Goal: Transaction & Acquisition: Download file/media

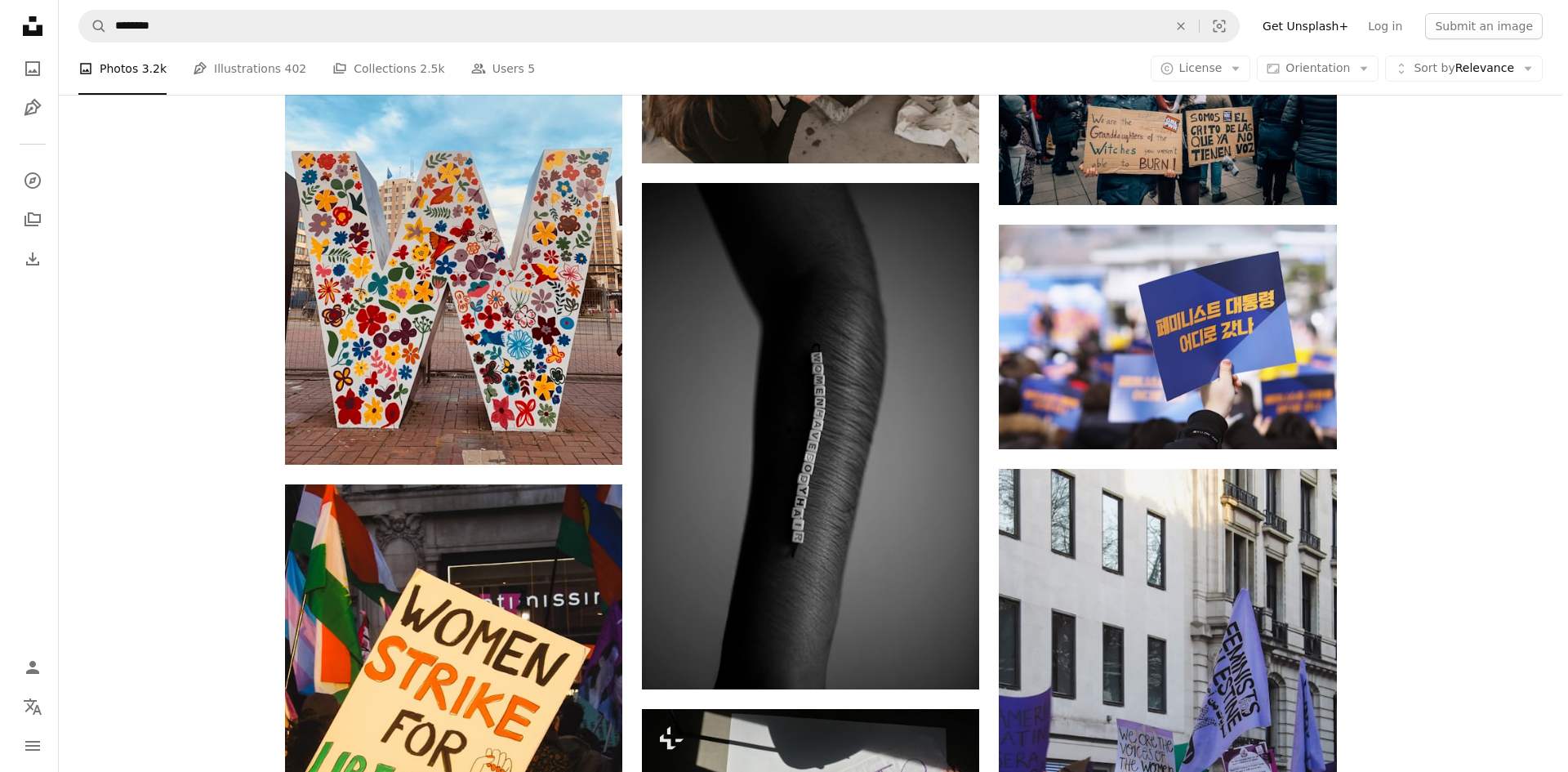
scroll to position [14401, 0]
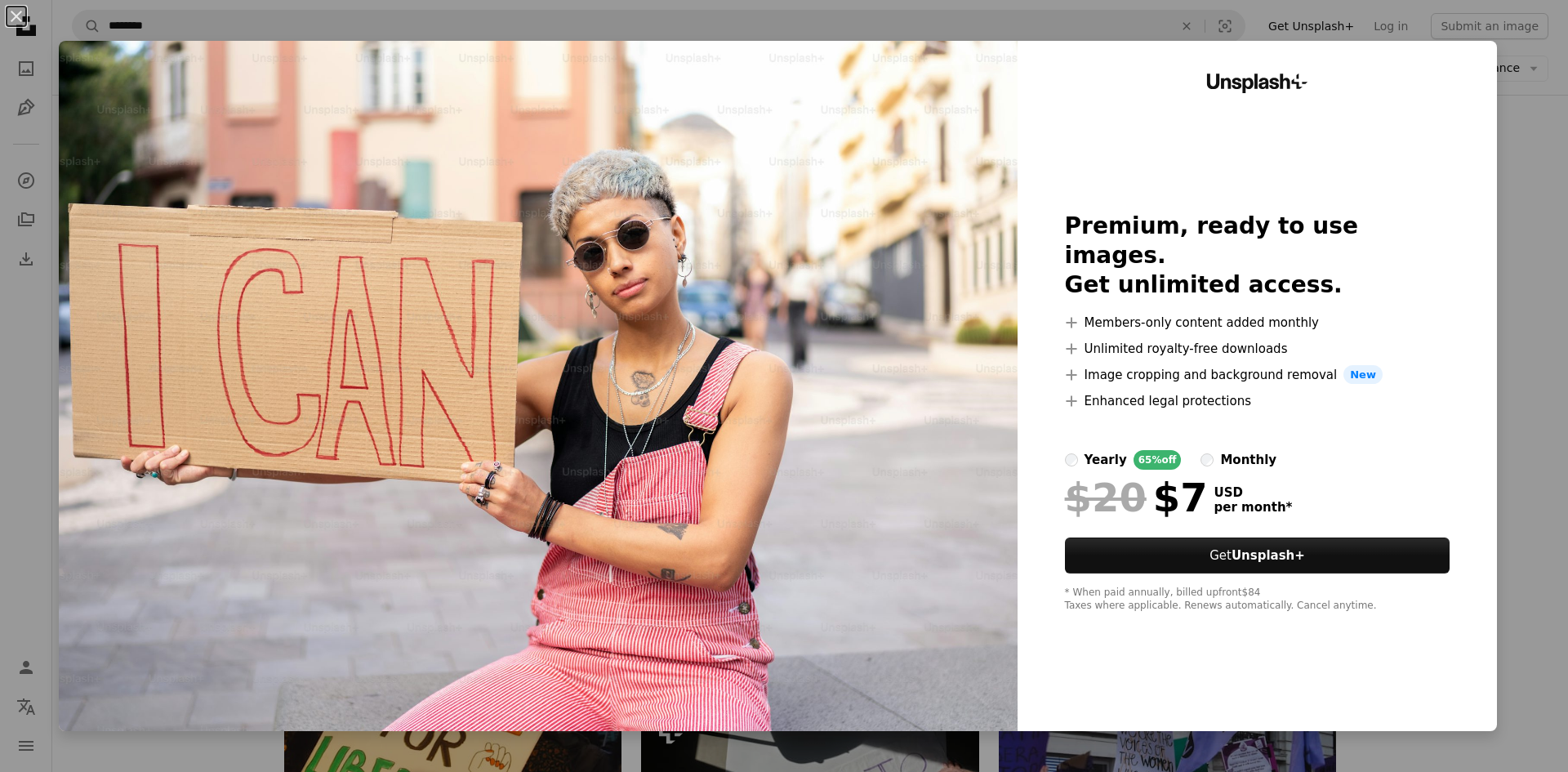
click at [1518, 412] on div "An X shape Unsplash+ Premium, ready to use images. Get unlimited access. A plus…" at bounding box center [784, 386] width 1568 height 772
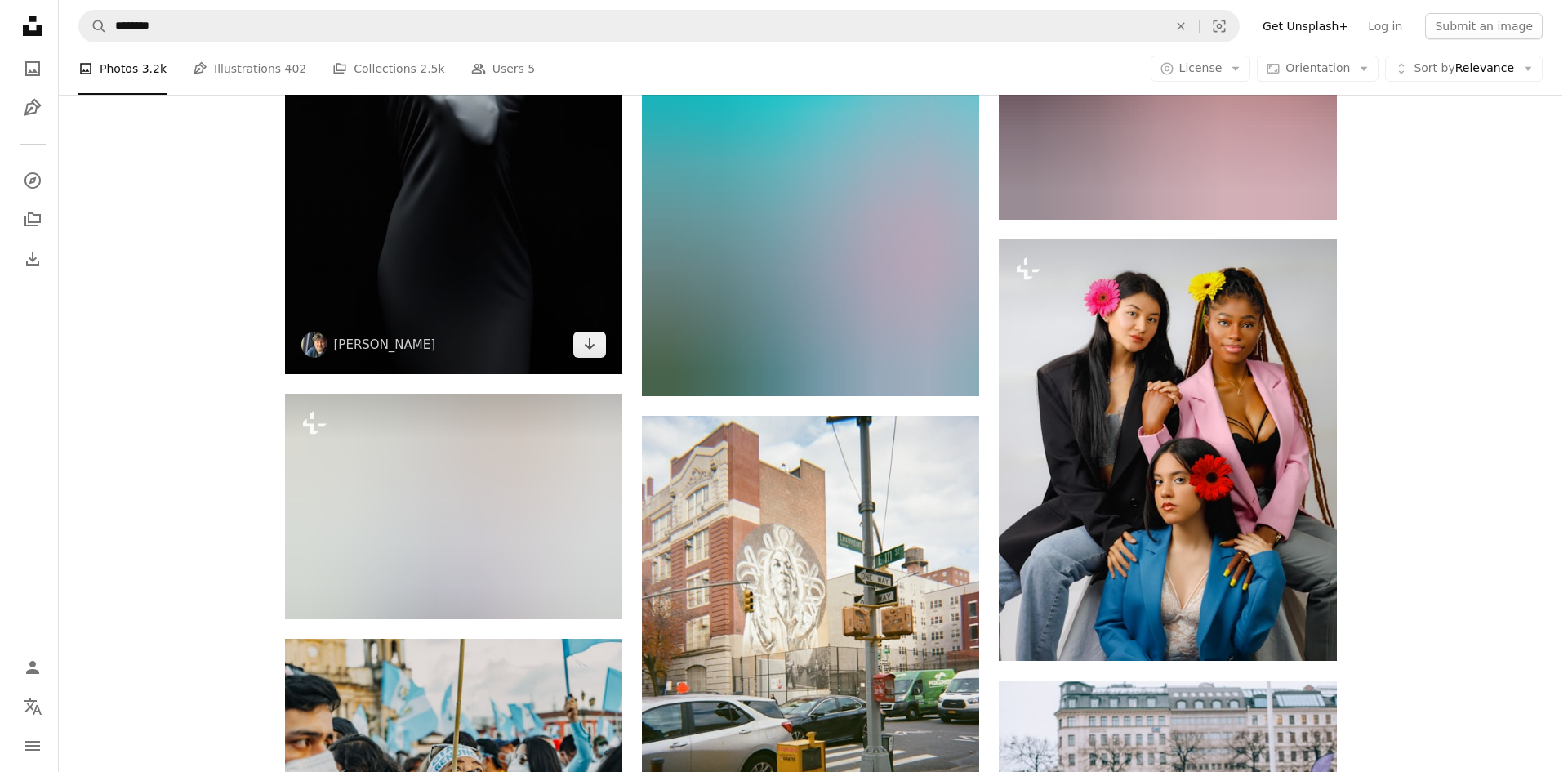
scroll to position [17098, 0]
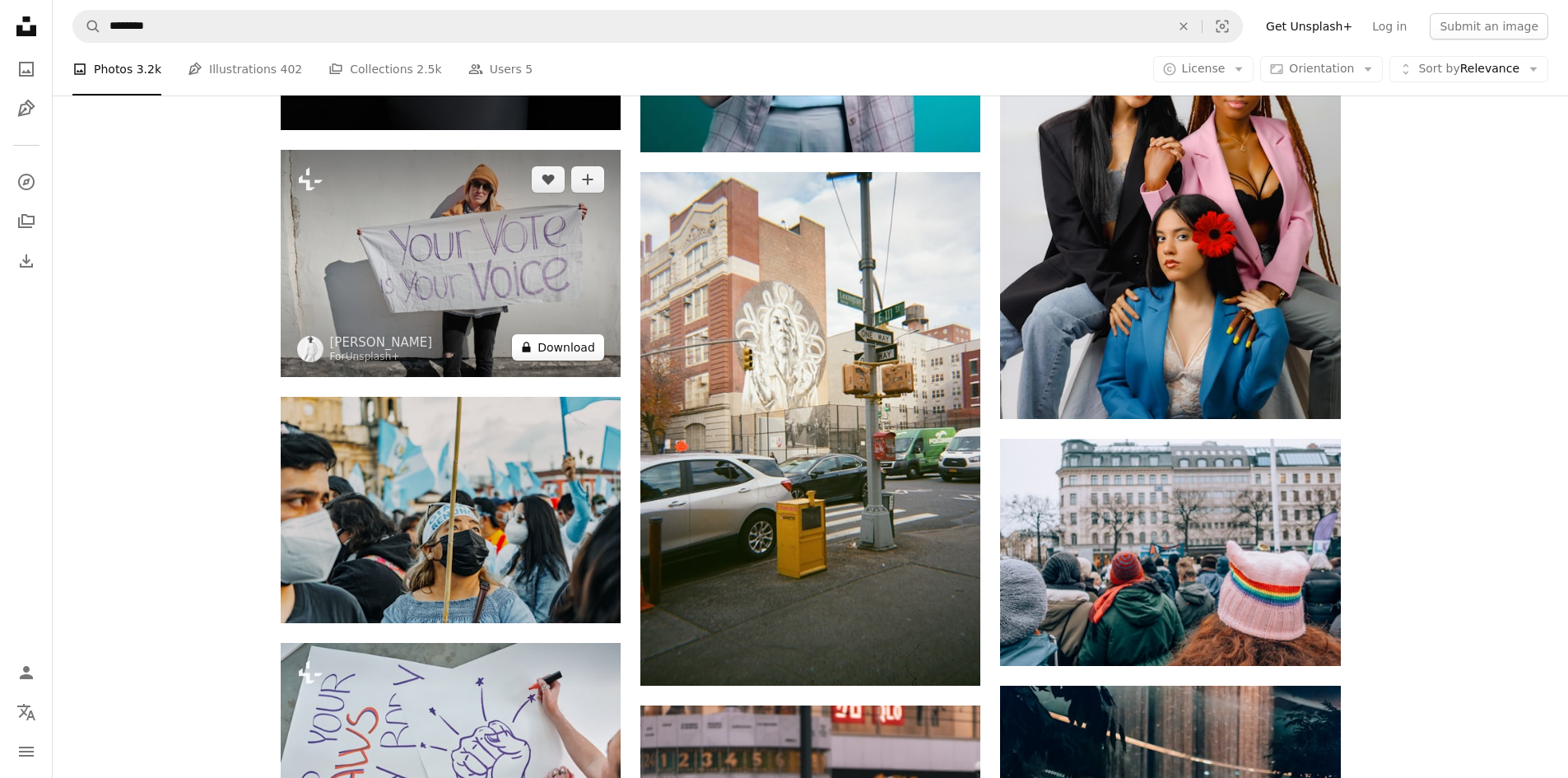
click at [528, 341] on icon "A lock" at bounding box center [527, 347] width 13 height 13
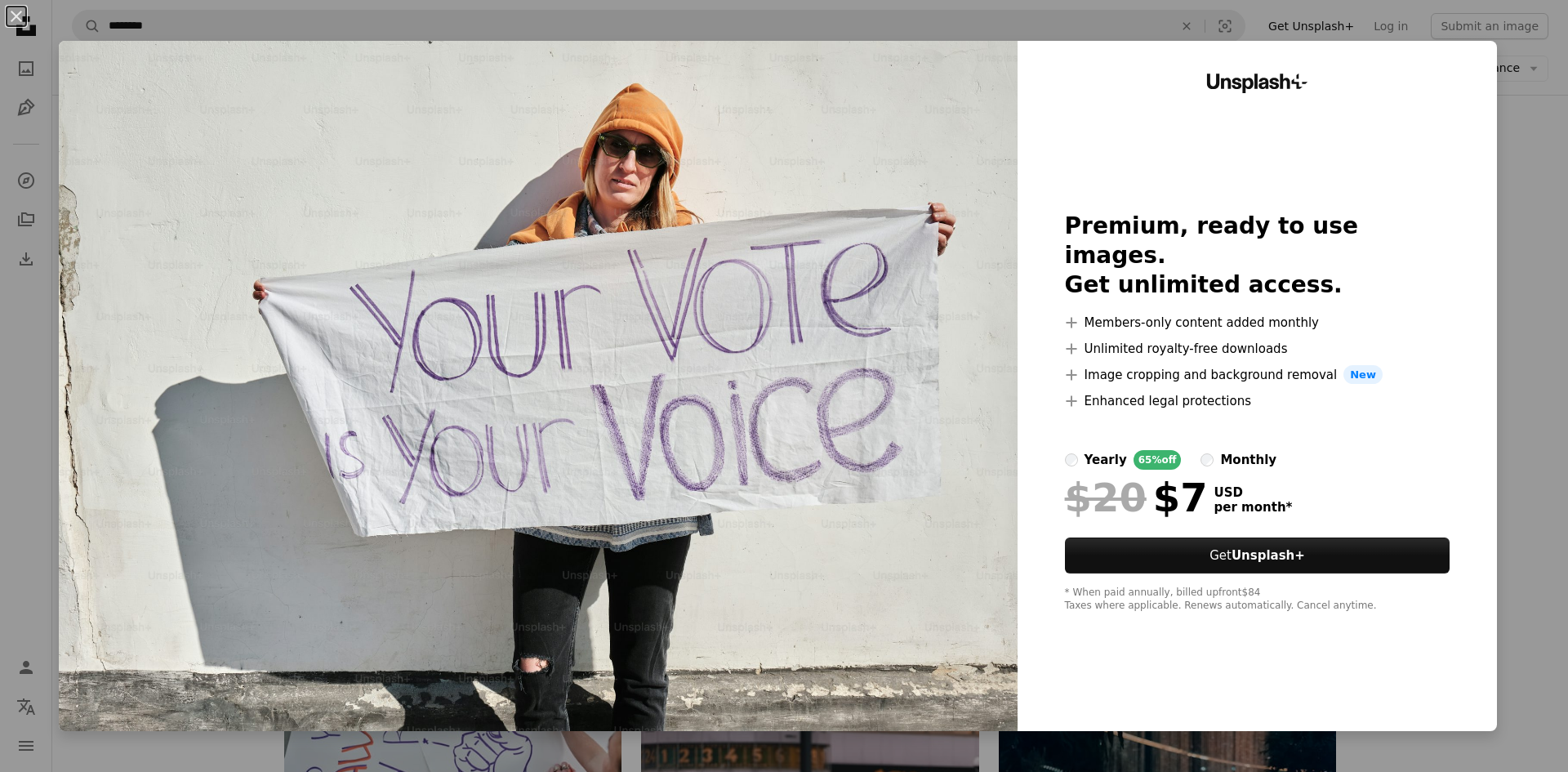
click at [1537, 287] on div "An X shape Unsplash+ Premium, ready to use images. Get unlimited access. A plus…" at bounding box center [784, 386] width 1568 height 772
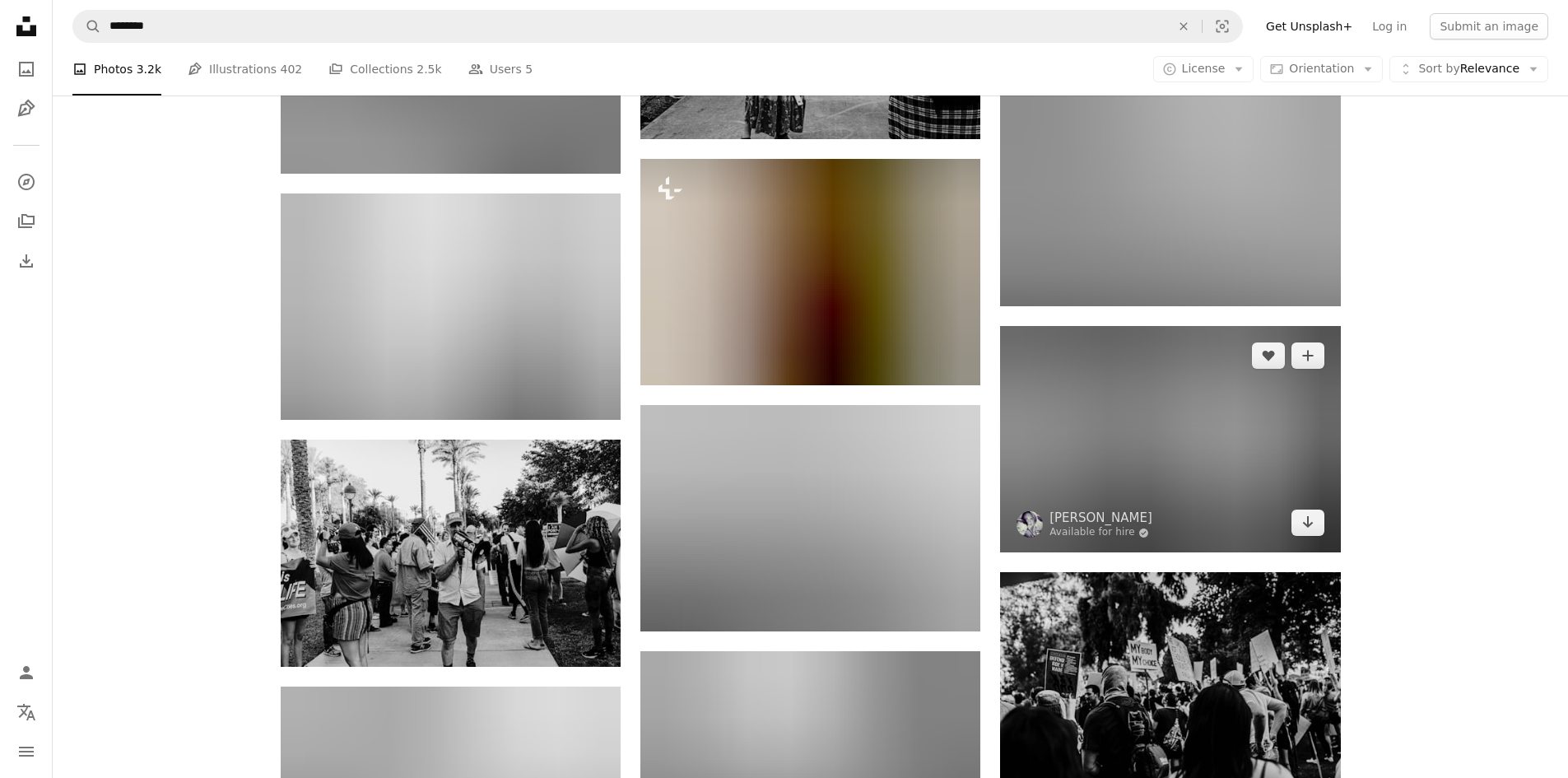
scroll to position [27525, 0]
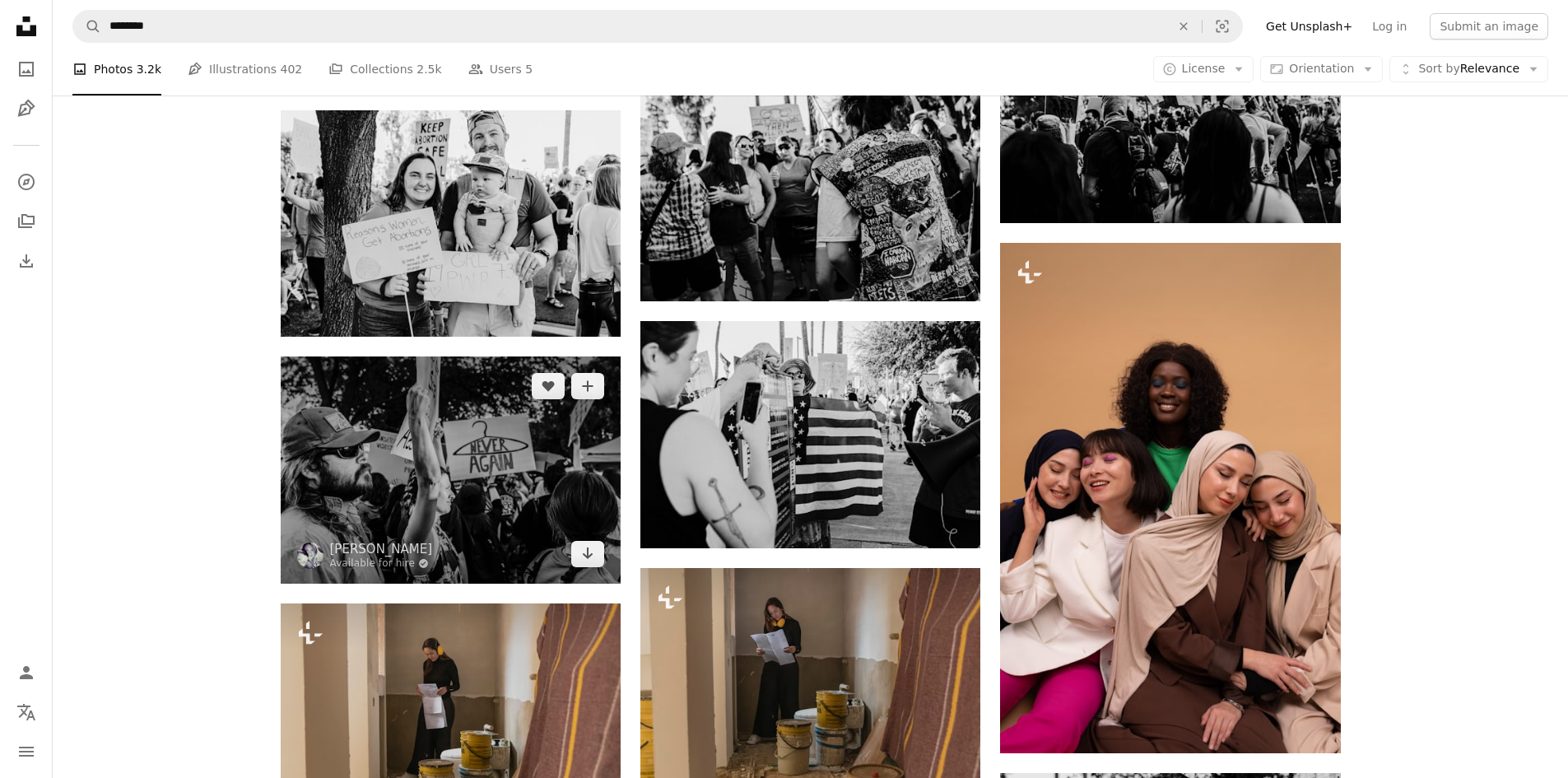
click at [607, 565] on img at bounding box center [450, 470] width 340 height 227
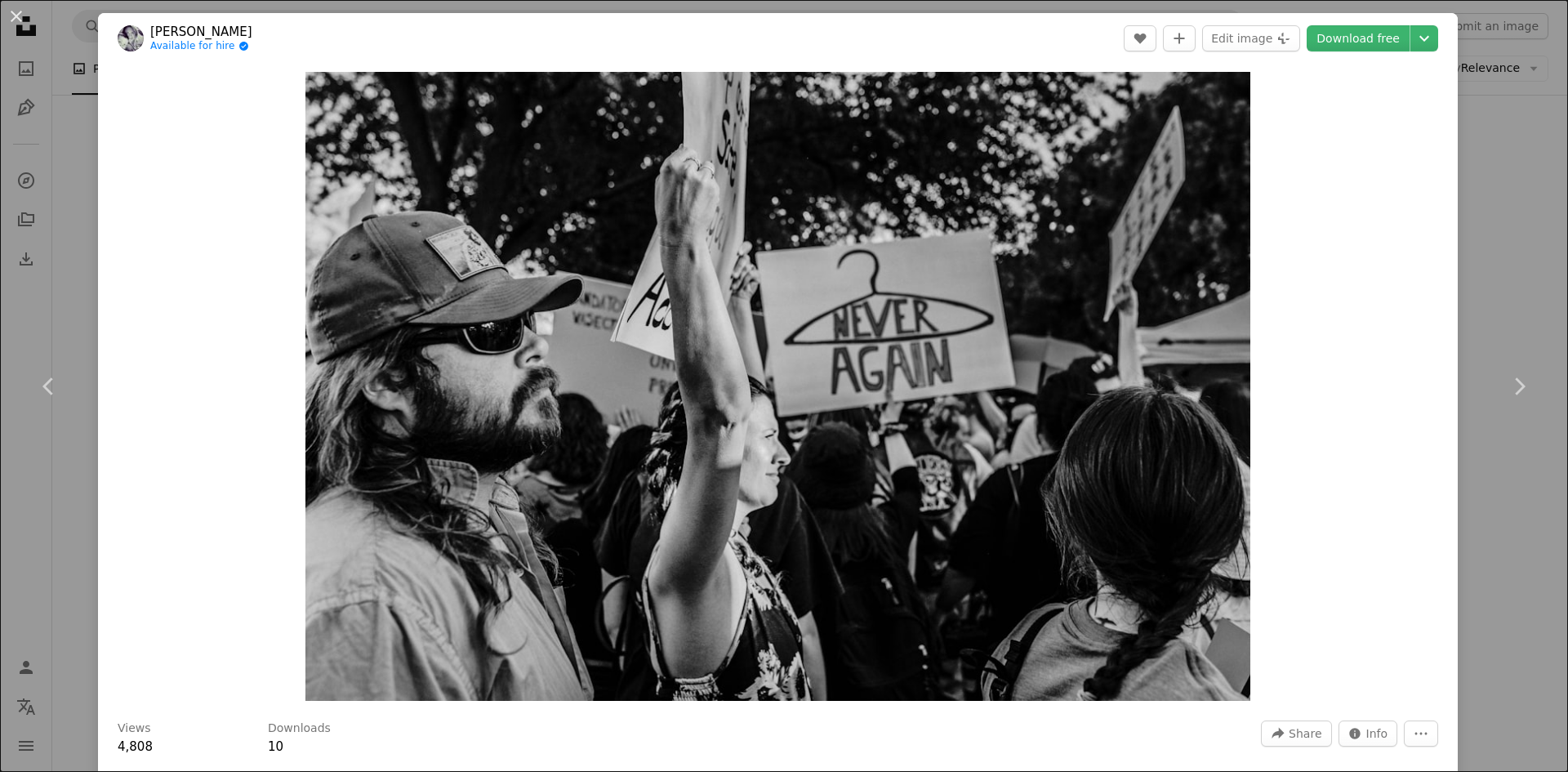
click at [1356, 23] on header "[PERSON_NAME] Available for hire A checkmark inside of a circle A heart A plus …" at bounding box center [778, 38] width 1360 height 51
click at [1350, 44] on link "Download free" at bounding box center [1358, 37] width 103 height 26
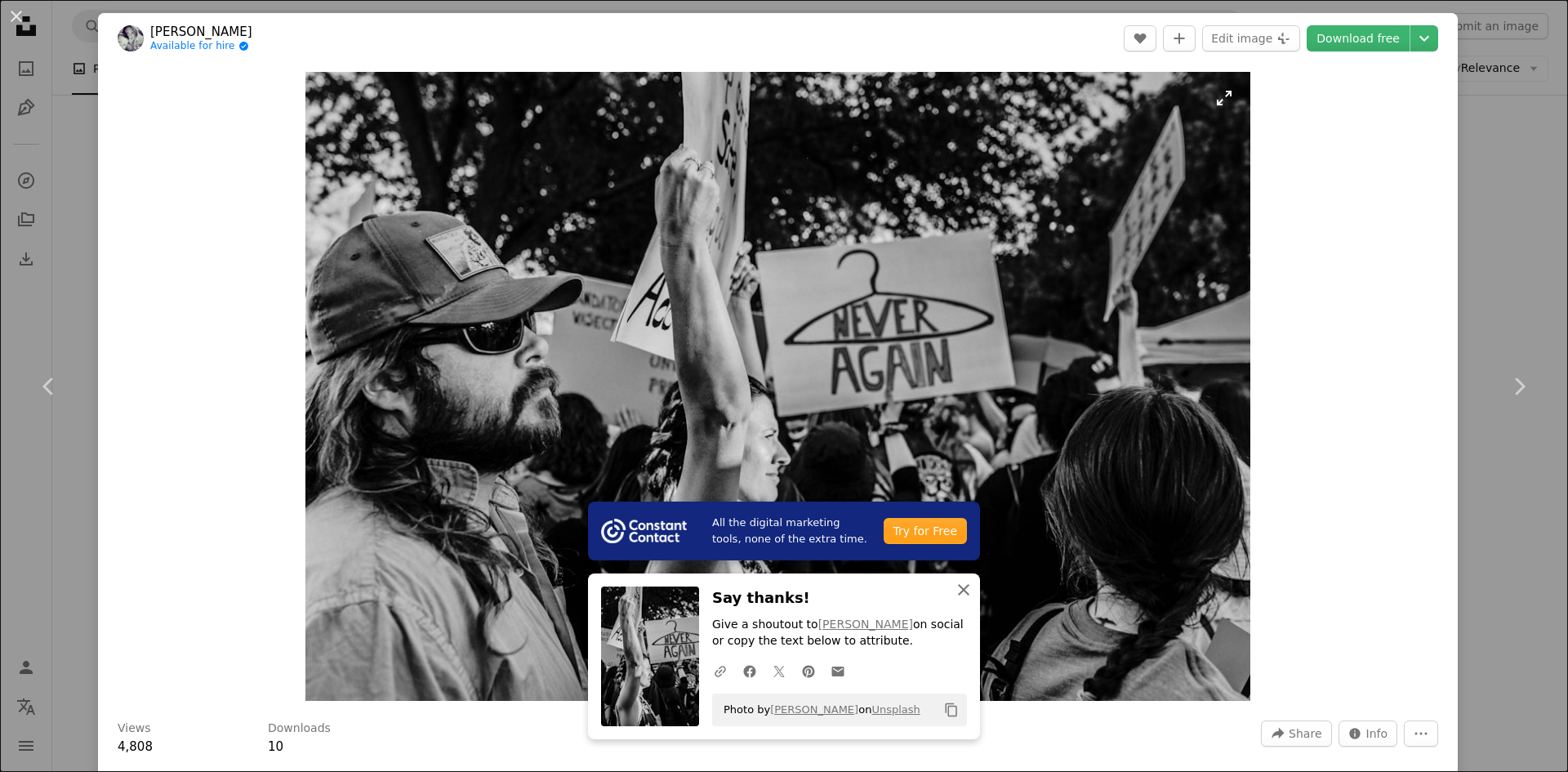
drag, startPoint x: 964, startPoint y: 590, endPoint x: 1025, endPoint y: 580, distance: 61.8
click at [964, 590] on icon "An X shape" at bounding box center [964, 590] width 20 height 20
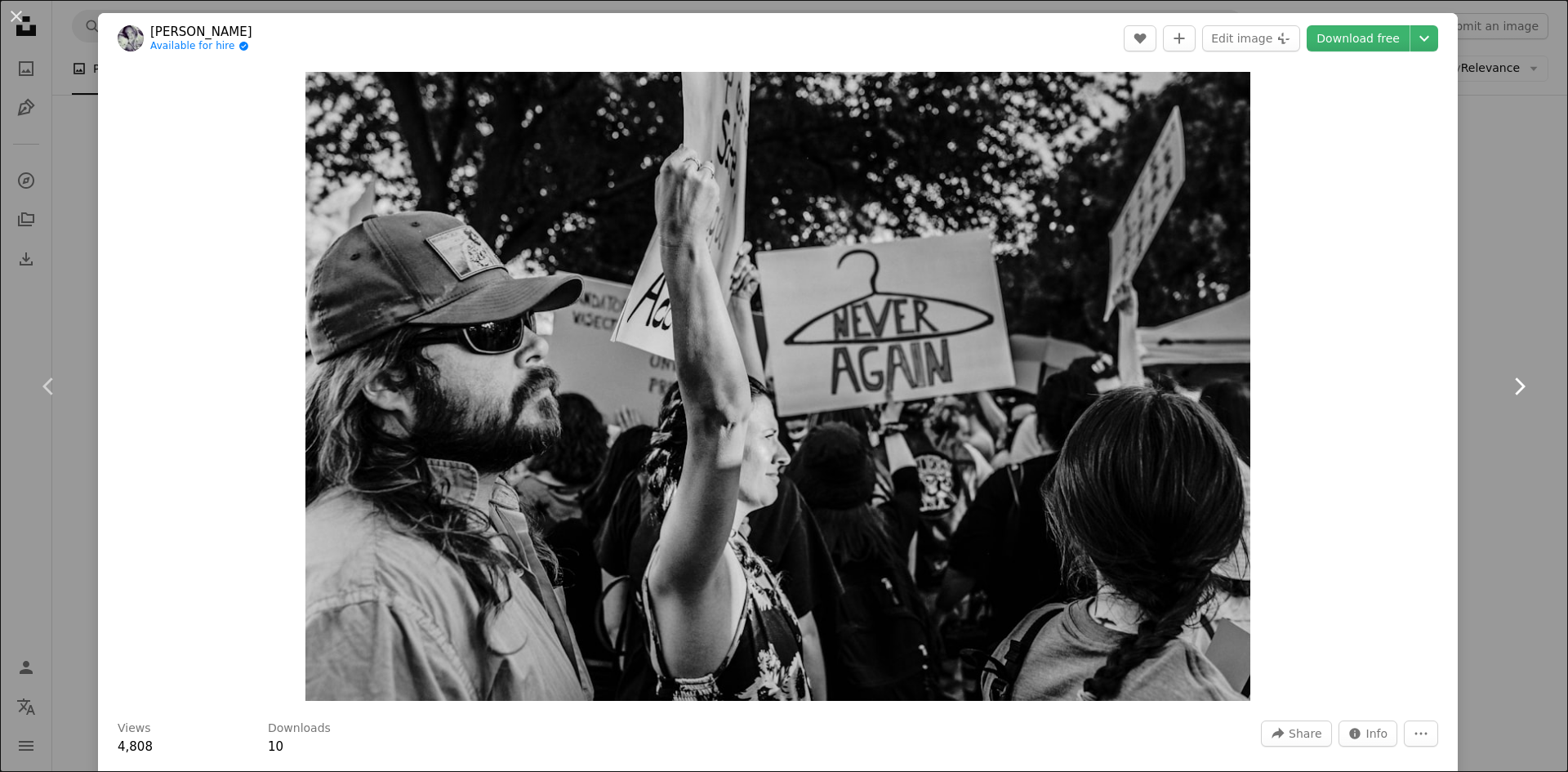
click at [1470, 388] on link "Chevron right" at bounding box center [1519, 386] width 98 height 157
click at [1502, 559] on div "An X shape Chevron left Chevron right [PERSON_NAME] Available for hire A checkm…" at bounding box center [784, 386] width 1568 height 772
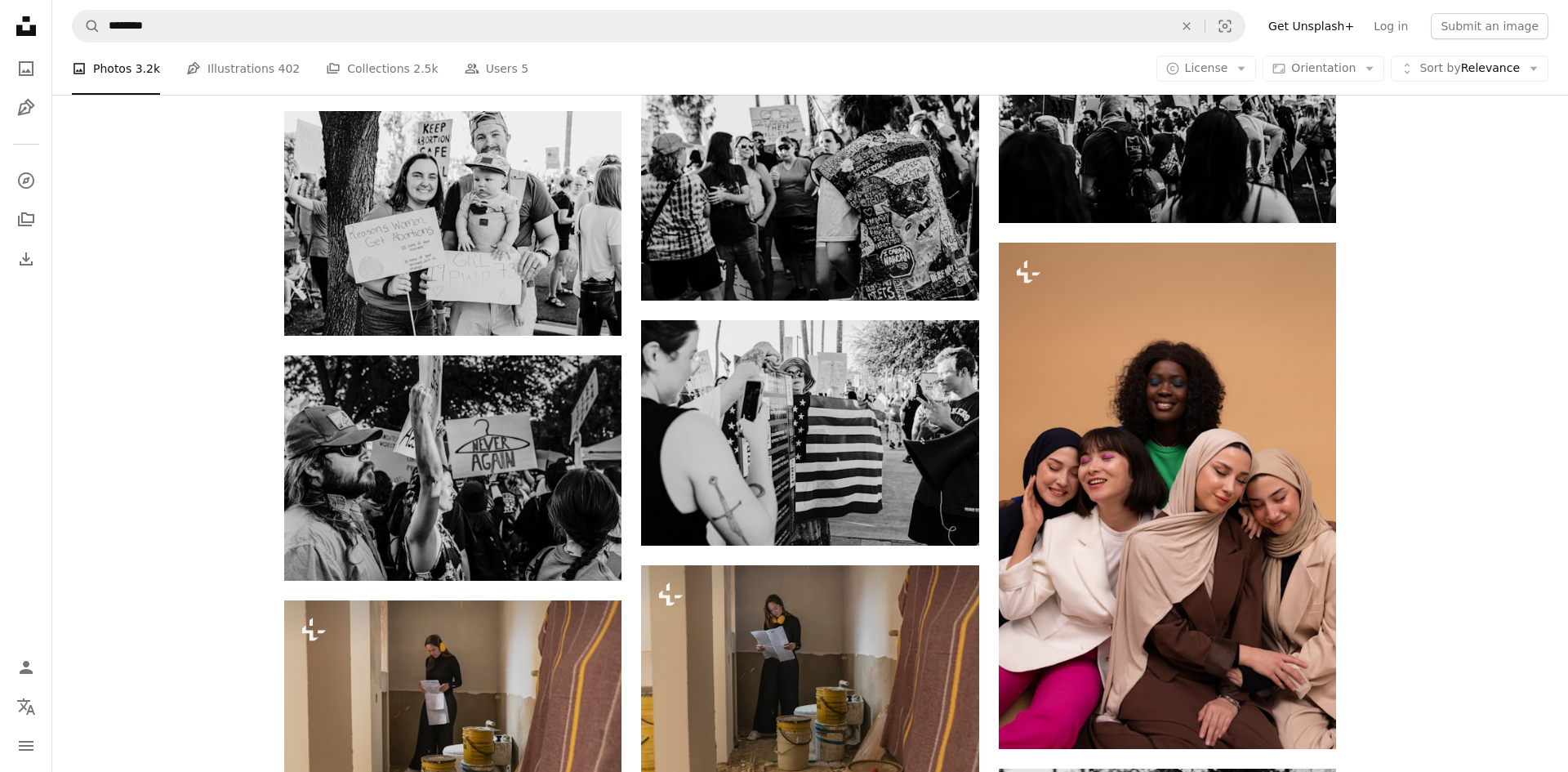
drag, startPoint x: 15, startPoint y: 18, endPoint x: 1084, endPoint y: 548, distance: 1193.2
click at [15, 18] on icon "Unsplash logo Unsplash Home" at bounding box center [26, 26] width 33 height 33
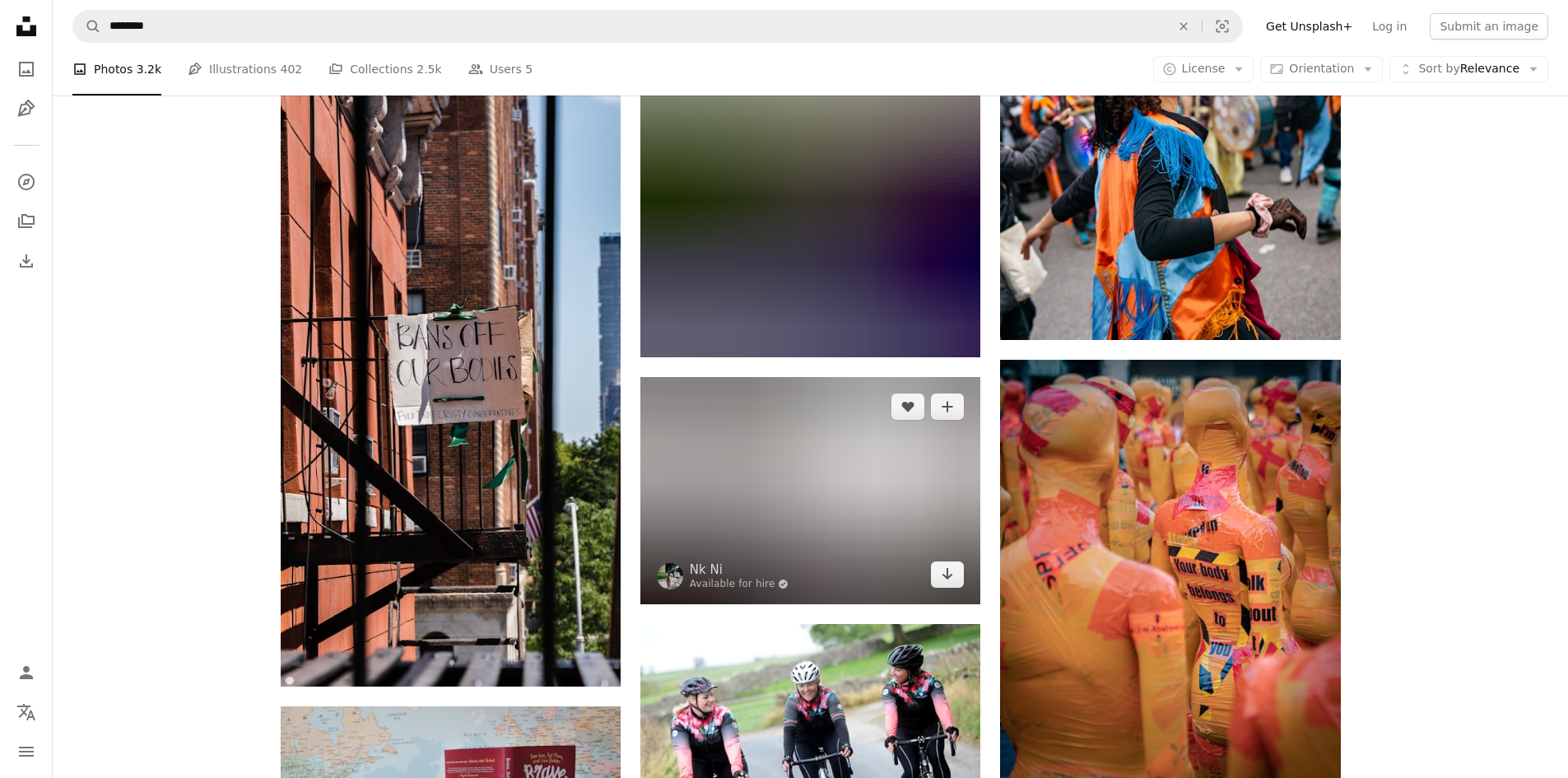
scroll to position [41278, 0]
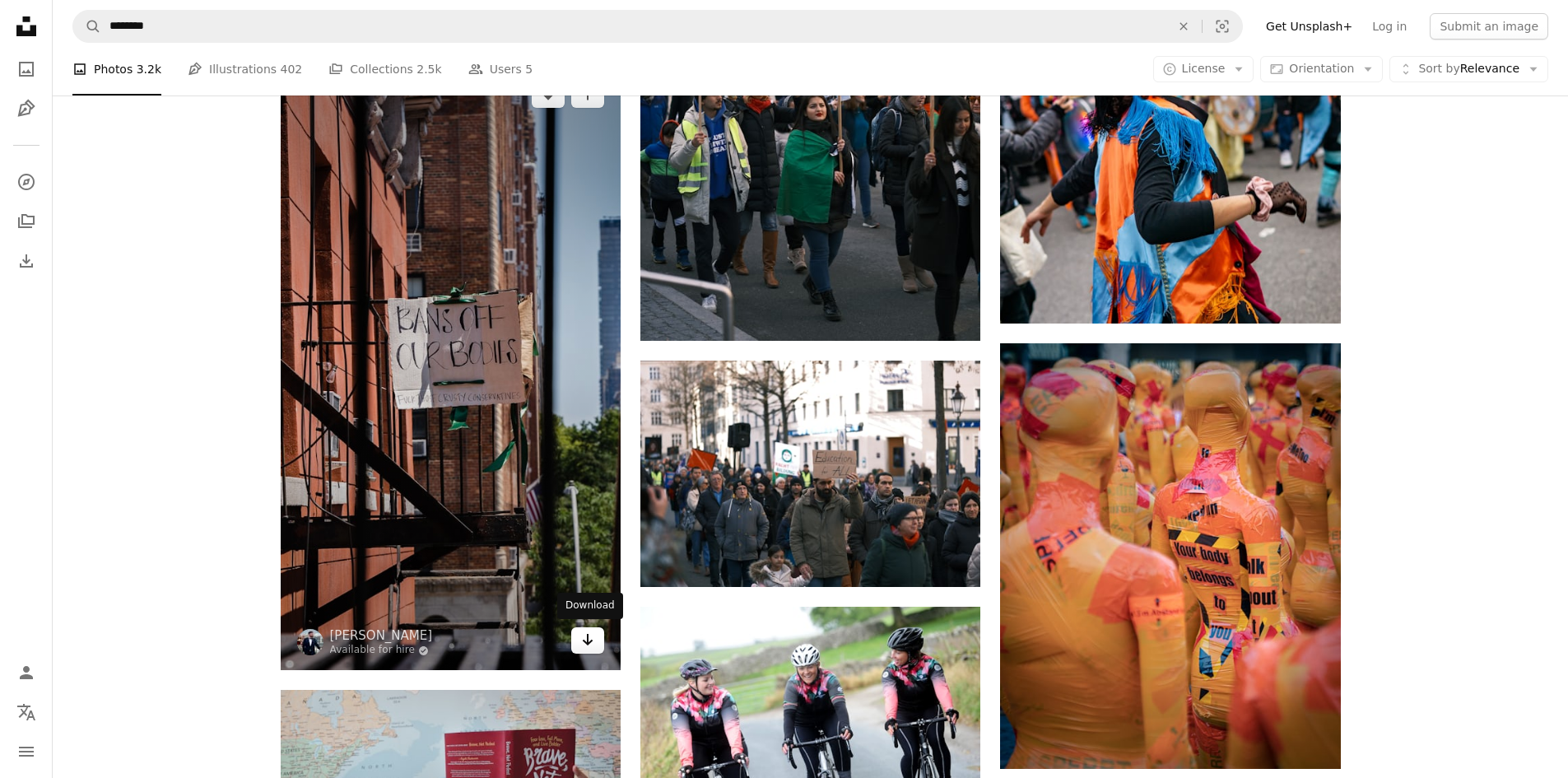
click at [586, 640] on icon "Arrow pointing down" at bounding box center [588, 640] width 13 height 20
